Goal: Information Seeking & Learning: Learn about a topic

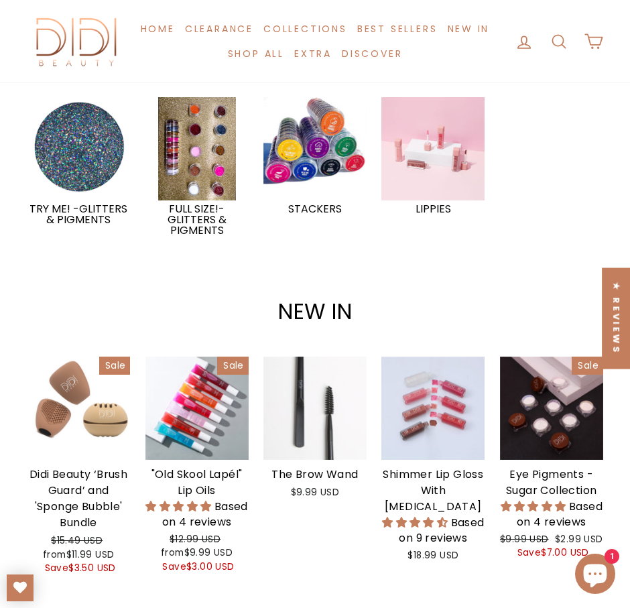
scroll to position [1275, 0]
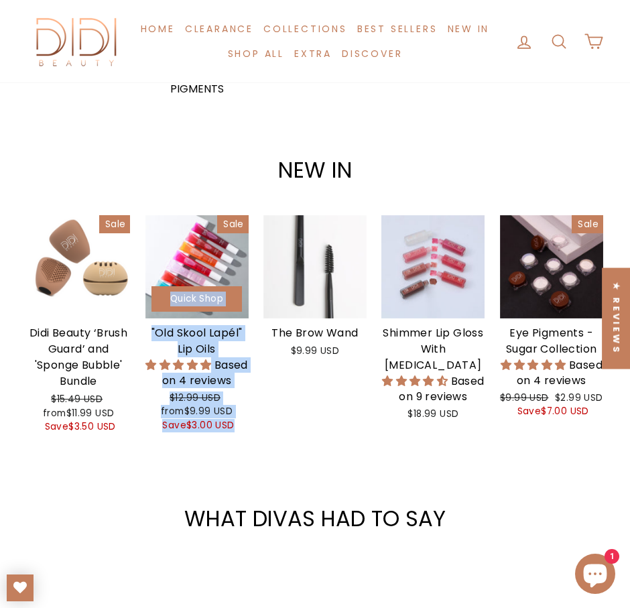
click at [218, 352] on div ""Old Skool Lapél" Lip Oils" at bounding box center [196, 341] width 103 height 32
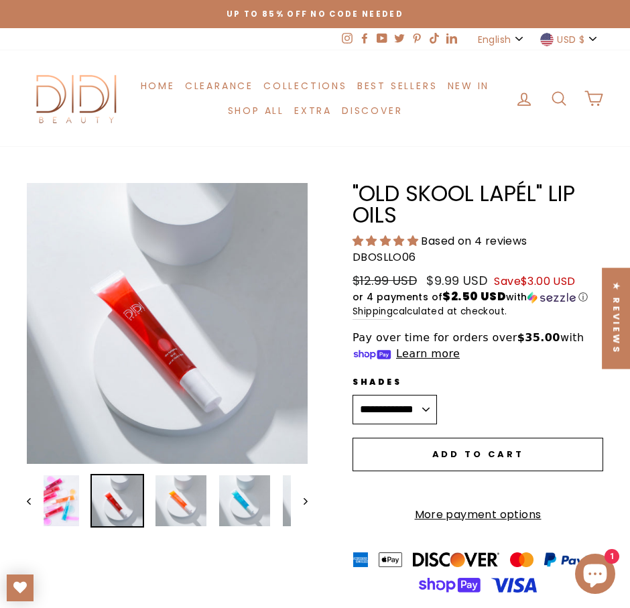
drag, startPoint x: 407, startPoint y: 212, endPoint x: 359, endPoint y: 201, distance: 49.4
click at [359, 201] on h1 ""Old Skool Lapél" Lip Oils" at bounding box center [477, 205] width 251 height 44
copy h1 "Old Skool Lapél" Lip Oils"
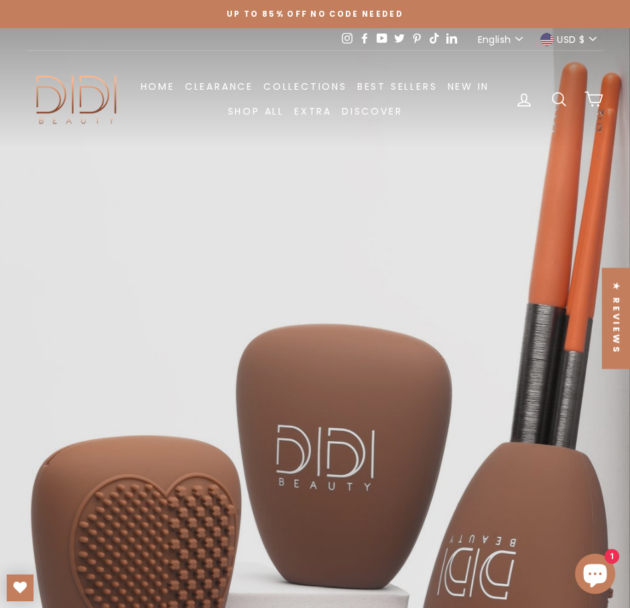
click at [554, 95] on icon at bounding box center [558, 99] width 19 height 19
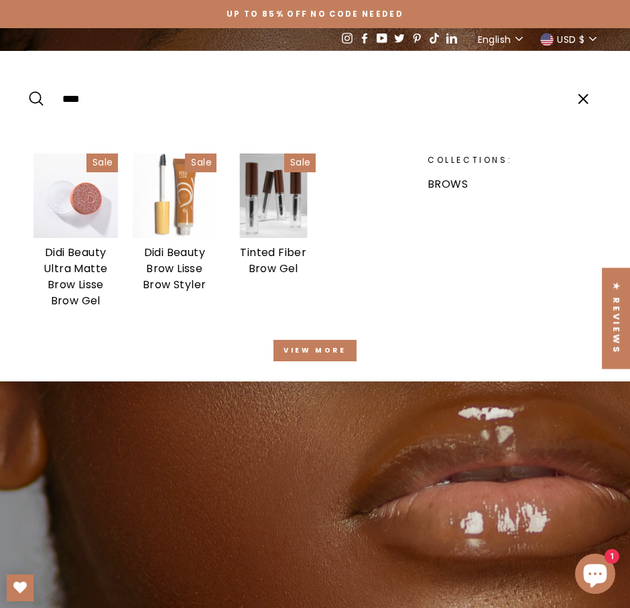
type input "****"
click at [67, 232] on img at bounding box center [75, 195] width 84 height 84
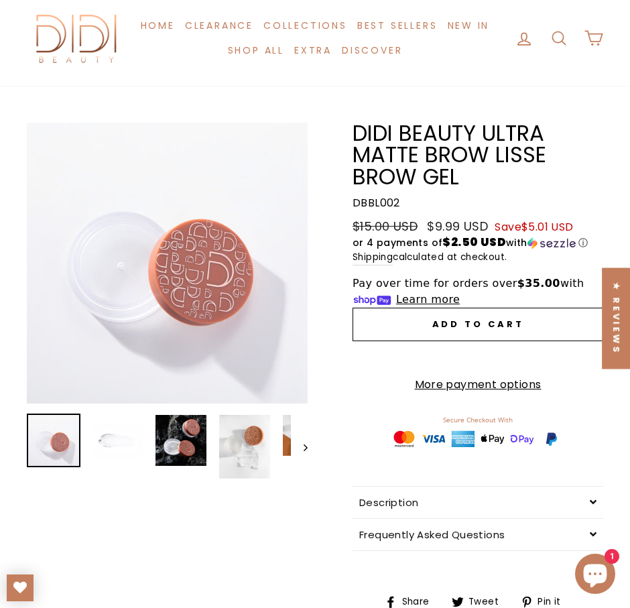
scroll to position [87, 0]
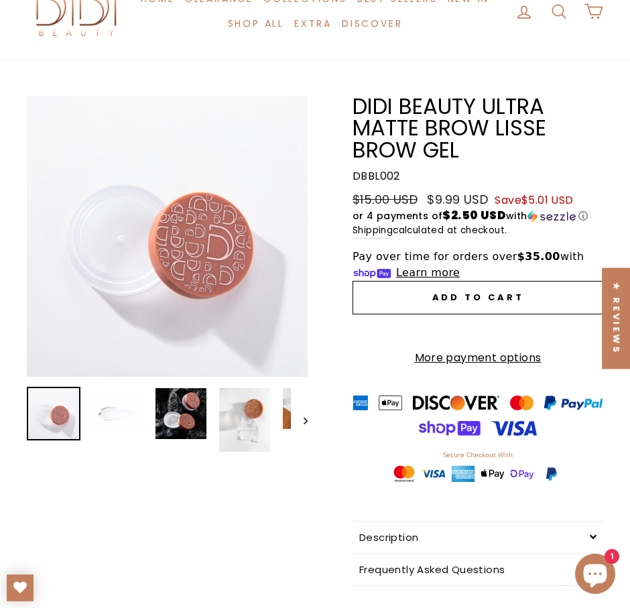
drag, startPoint x: 467, startPoint y: 156, endPoint x: 347, endPoint y: 113, distance: 127.3
click at [347, 113] on div "**********" at bounding box center [462, 370] width 281 height 549
copy h1 "Didi Beauty Ultra Matte Brow Lisse Brow Gel"
